Goal: Download file/media

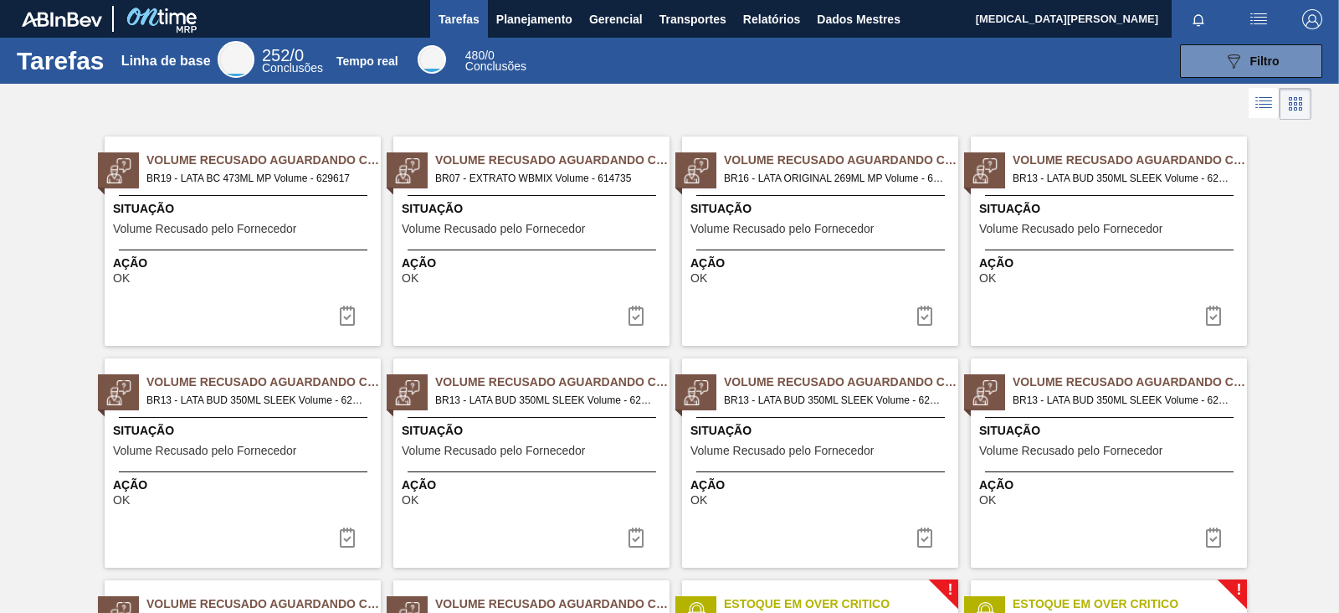
click at [635, 100] on div at bounding box center [669, 104] width 1339 height 40
click at [755, 18] on font "Relatórios" at bounding box center [771, 19] width 57 height 13
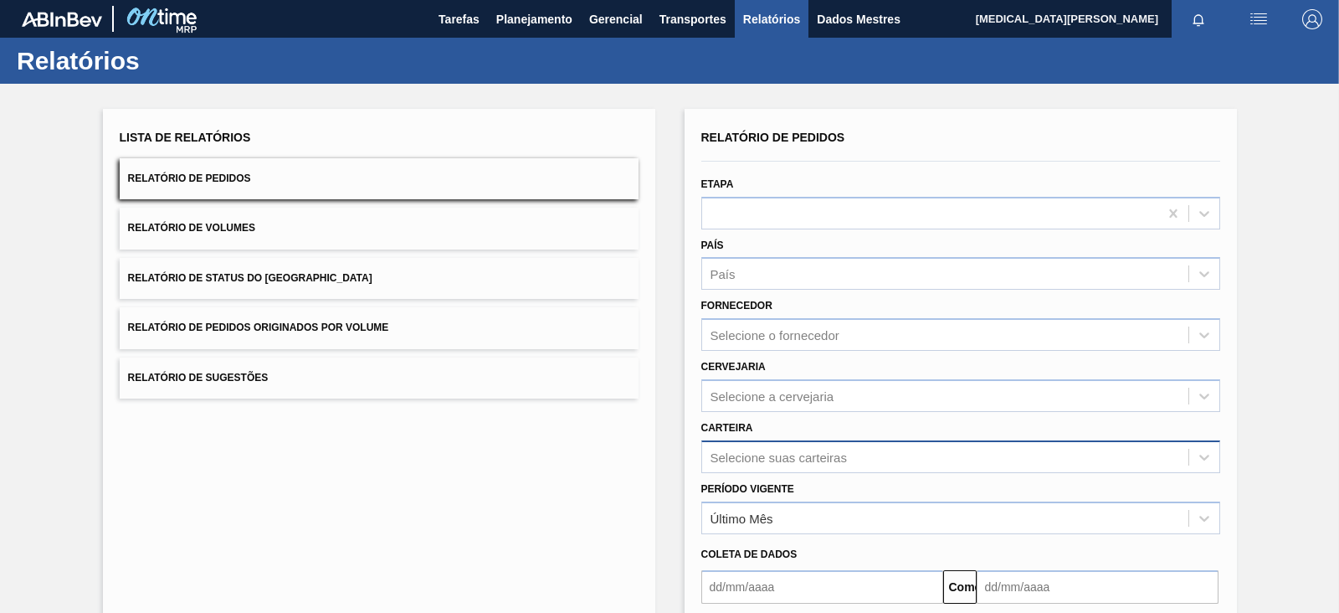
click at [765, 458] on div "Selecione suas carteiras" at bounding box center [960, 456] width 519 height 33
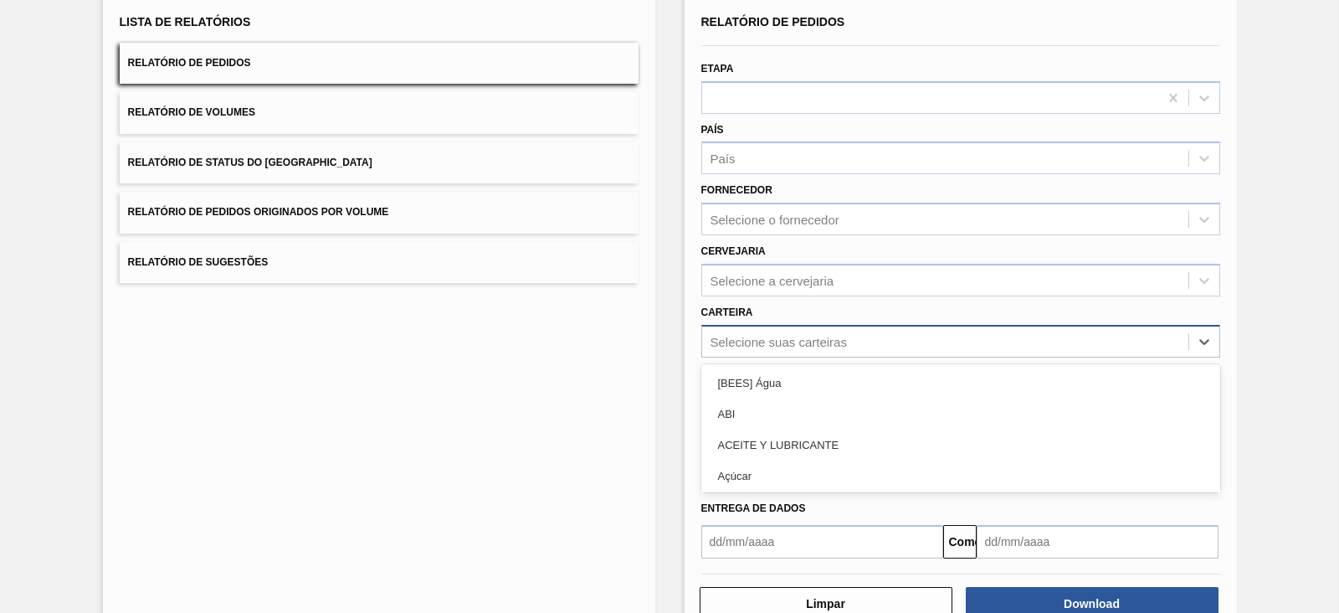
scroll to position [121, 0]
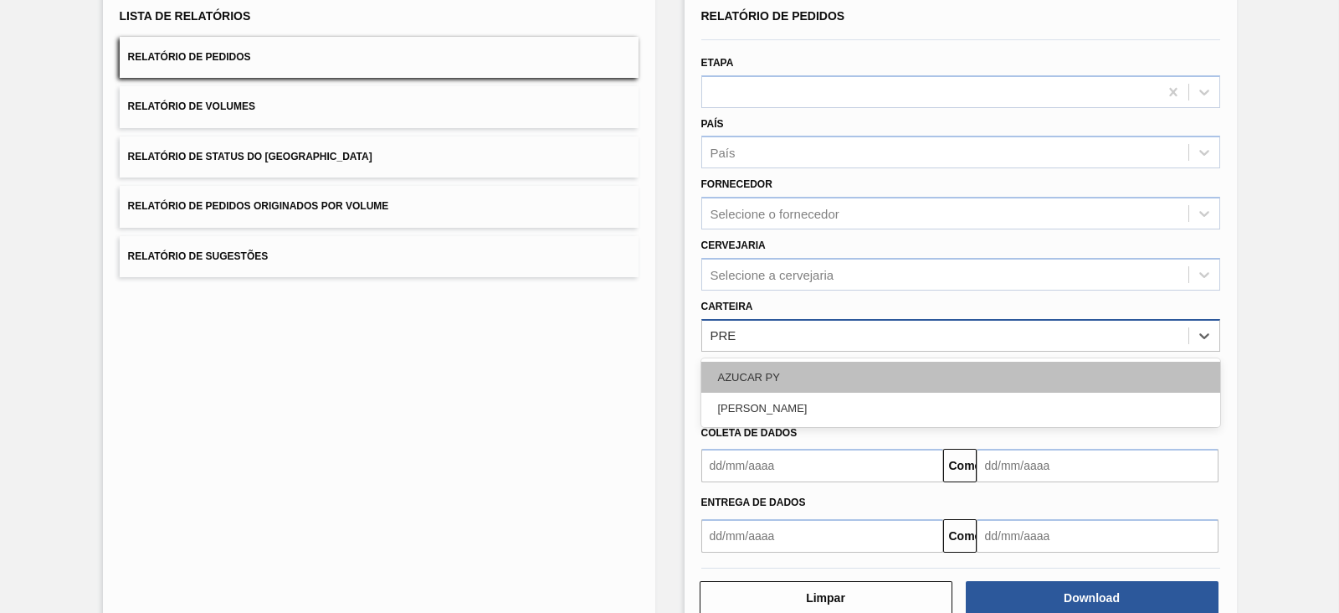
type input "PR"
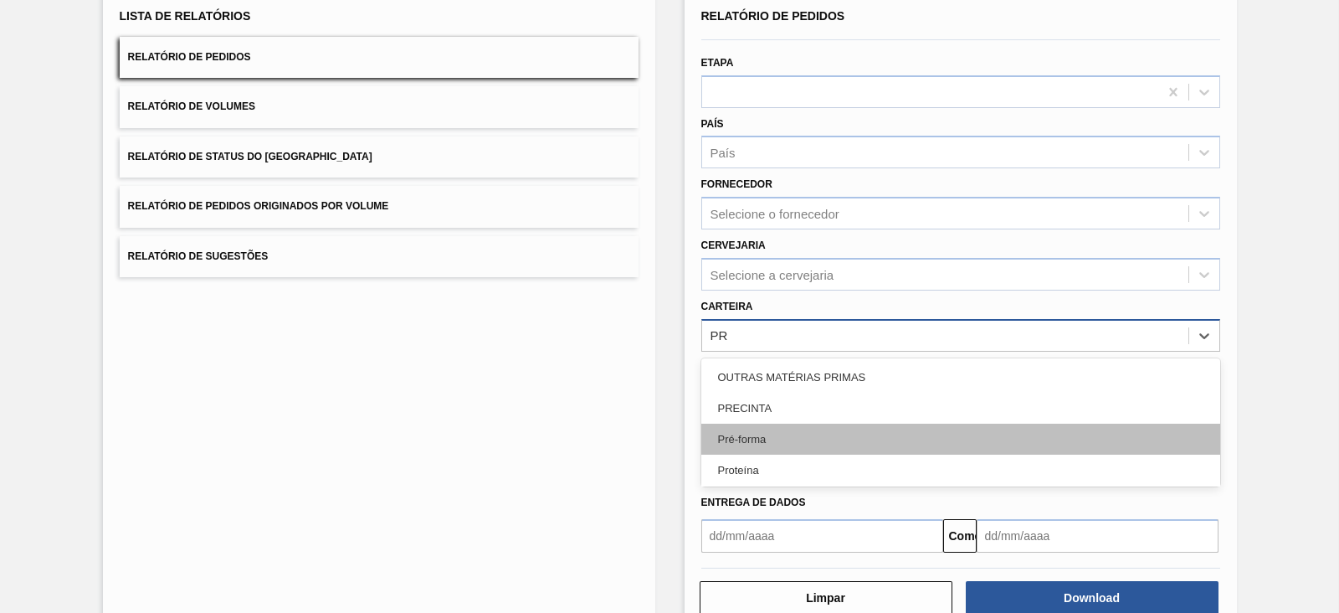
click at [777, 433] on div "Pré-forma" at bounding box center [960, 438] width 519 height 31
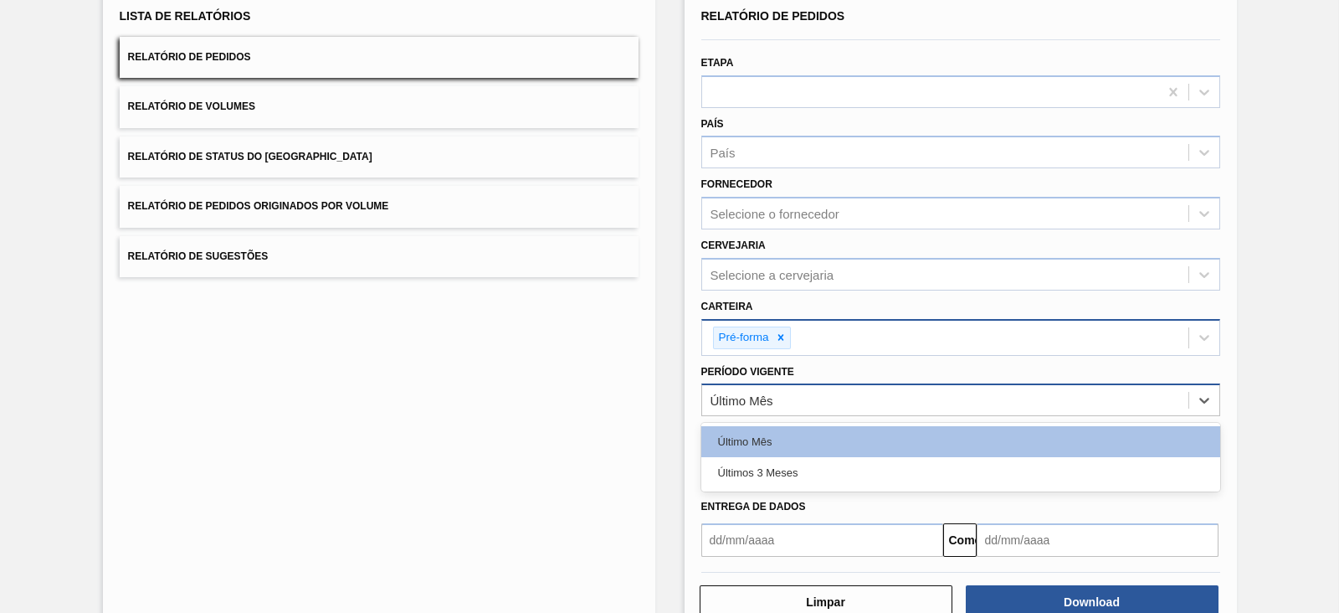
click at [853, 398] on div "Último Mês" at bounding box center [945, 400] width 486 height 24
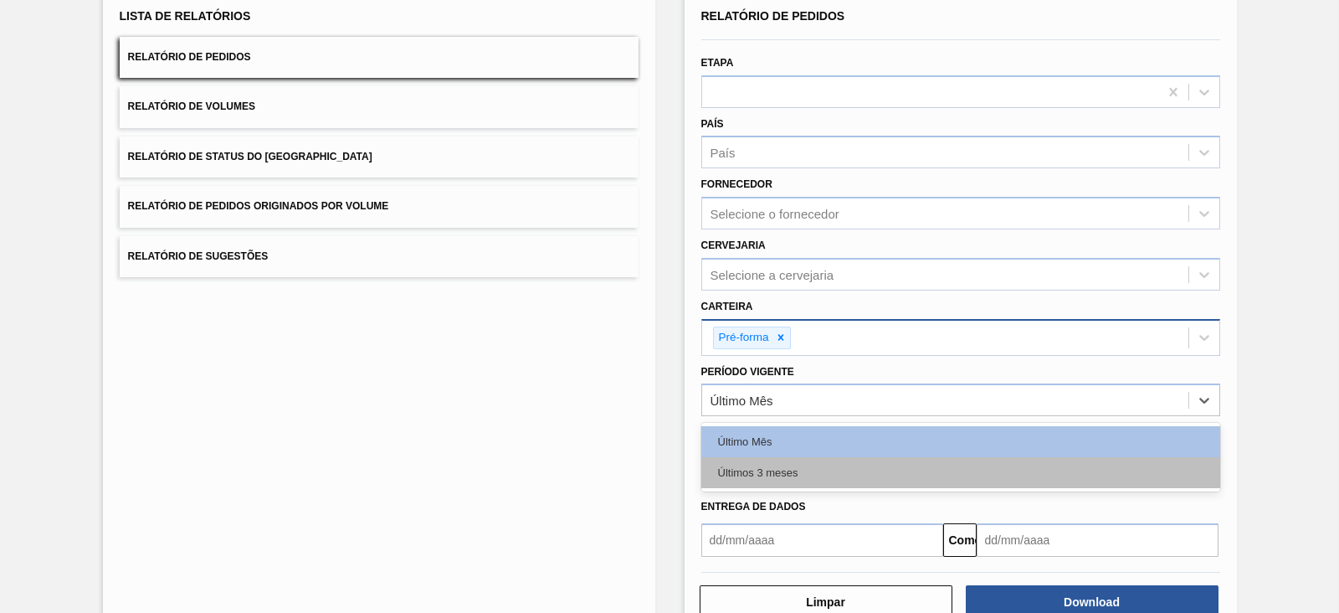
click at [809, 472] on div "Últimos 3 meses" at bounding box center [960, 472] width 519 height 31
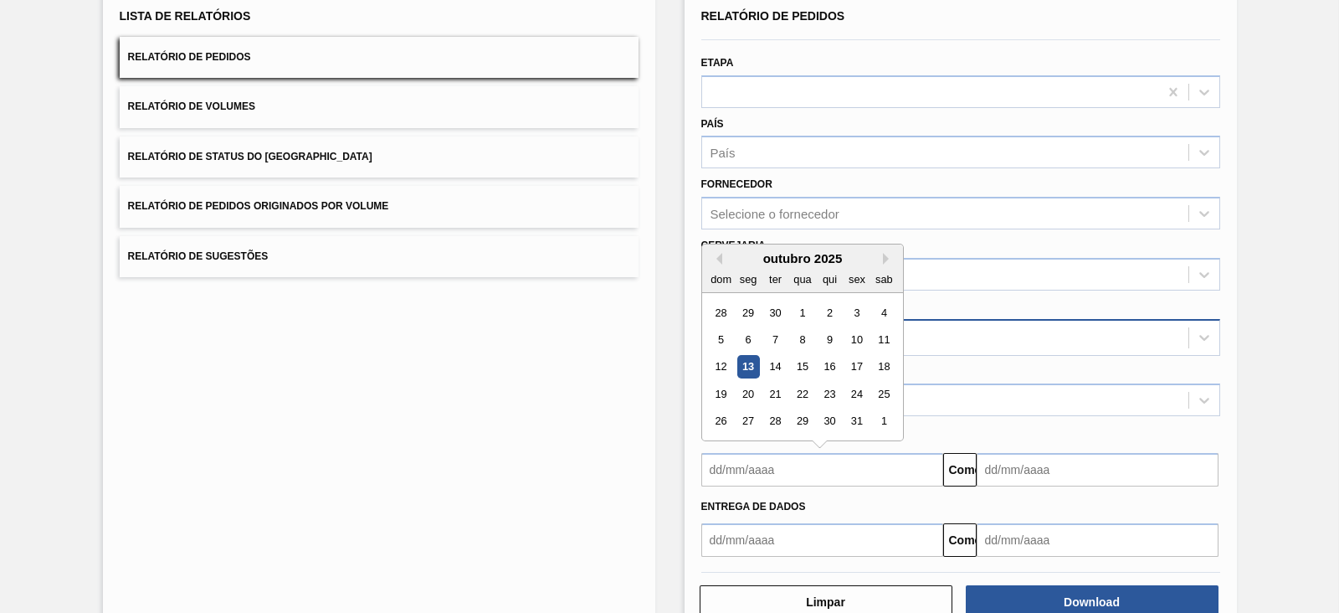
click at [797, 478] on input "text" at bounding box center [822, 469] width 242 height 33
click at [717, 259] on button "Mês anterior" at bounding box center [716, 259] width 12 height 12
drag, startPoint x: 741, startPoint y: 307, endPoint x: 791, endPoint y: 329, distance: 54.0
click at [741, 307] on div "1" at bounding box center [747, 312] width 23 height 23
type input "[DATE]"
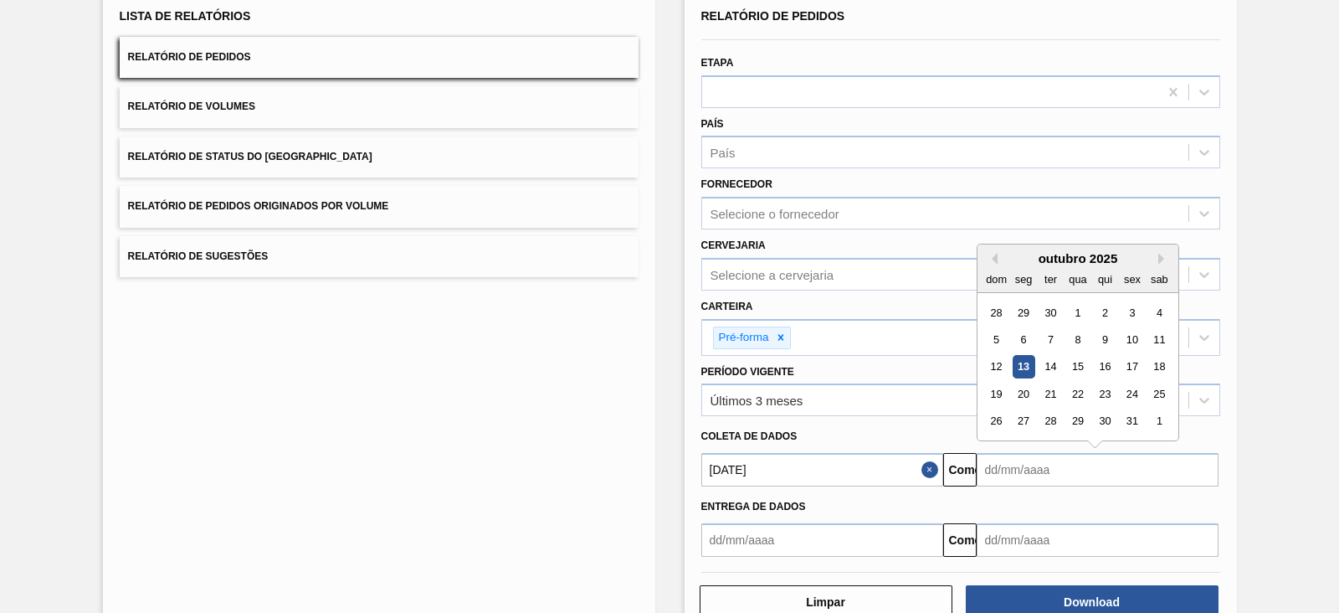
click at [1028, 456] on input "text" at bounding box center [1098, 469] width 242 height 33
click at [1046, 387] on font "21" at bounding box center [1050, 393] width 12 height 13
type input "[DATE]"
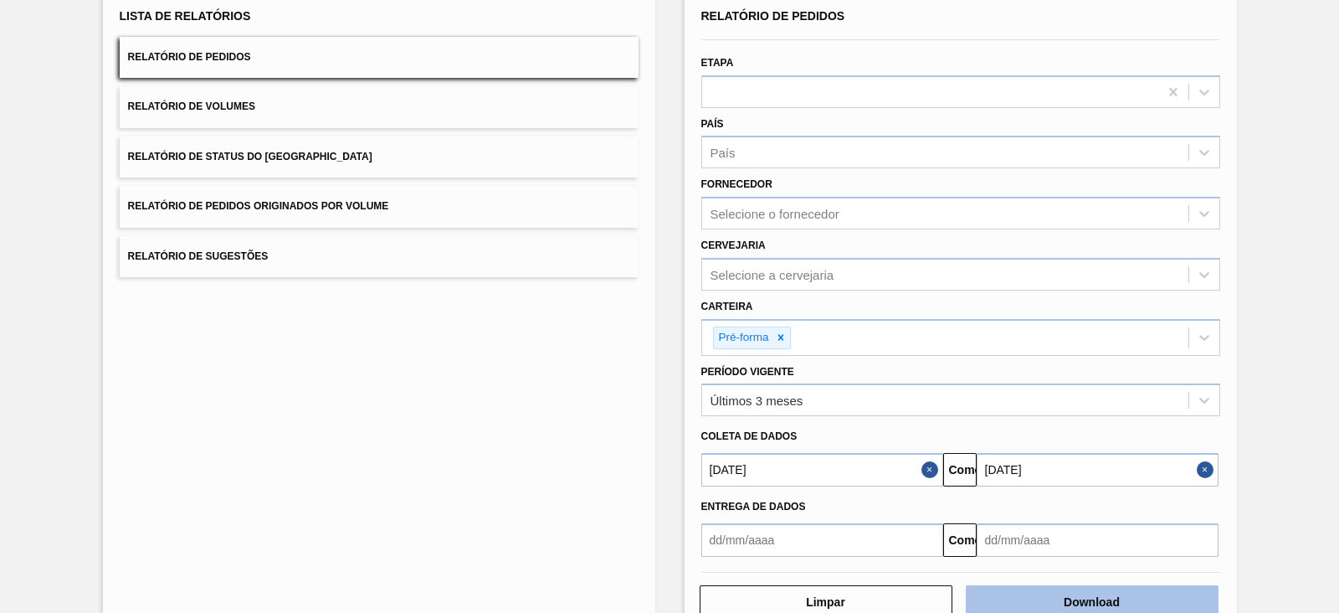
click at [1115, 595] on font "Download" at bounding box center [1092, 601] width 56 height 13
